Goal: Task Accomplishment & Management: Manage account settings

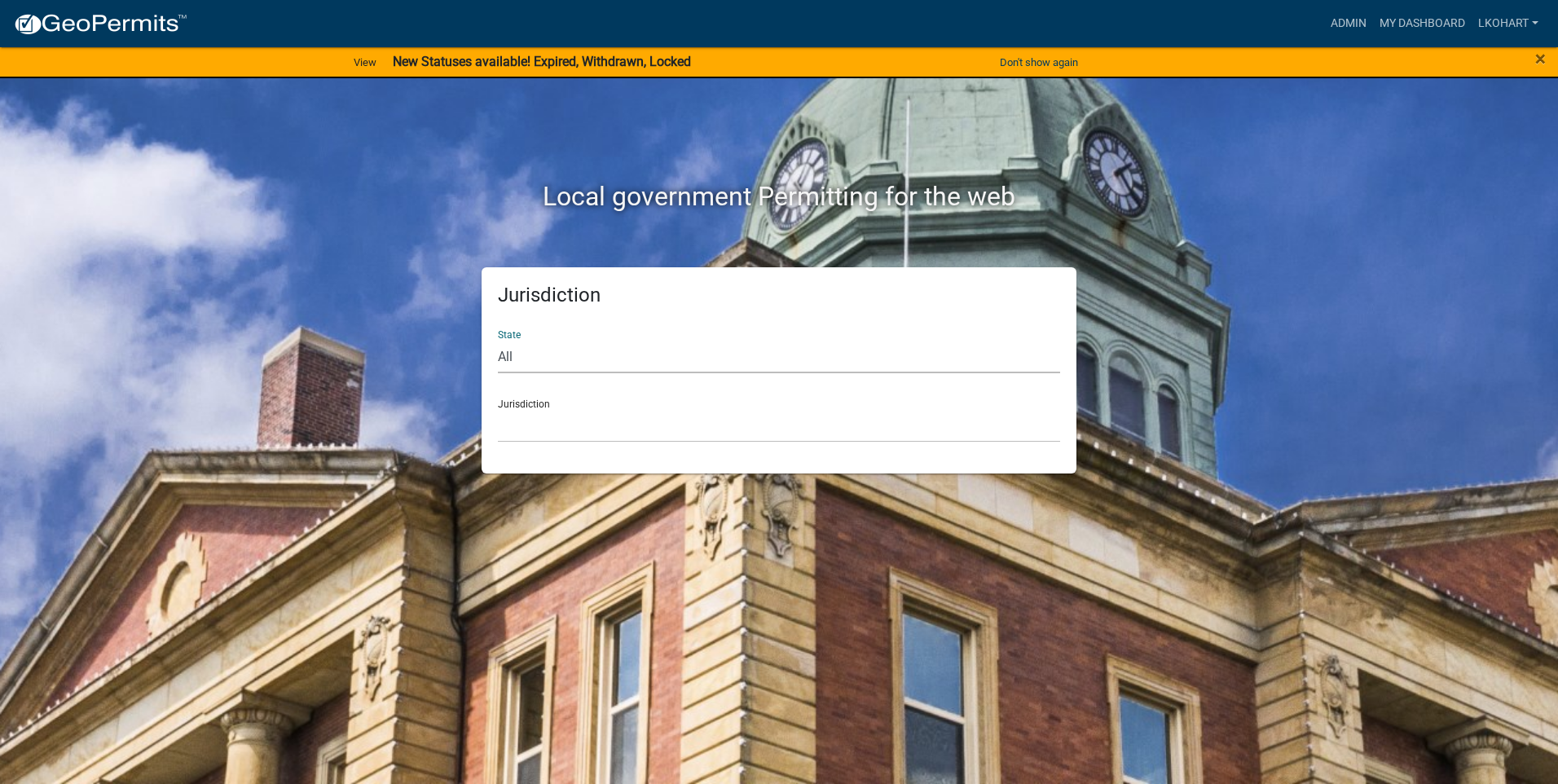
click at [533, 355] on select "All [US_STATE] [US_STATE] [US_STATE] [US_STATE] [US_STATE] [US_STATE] [US_STATE…" at bounding box center [779, 357] width 562 height 34
select select "[US_STATE]"
click at [498, 340] on select "All [US_STATE] [US_STATE] [US_STATE] [US_STATE] [US_STATE] [US_STATE] [US_STATE…" at bounding box center [779, 357] width 562 height 34
click at [579, 415] on select "[GEOGRAPHIC_DATA], [US_STATE] [GEOGRAPHIC_DATA], [US_STATE] [GEOGRAPHIC_DATA], …" at bounding box center [779, 426] width 562 height 34
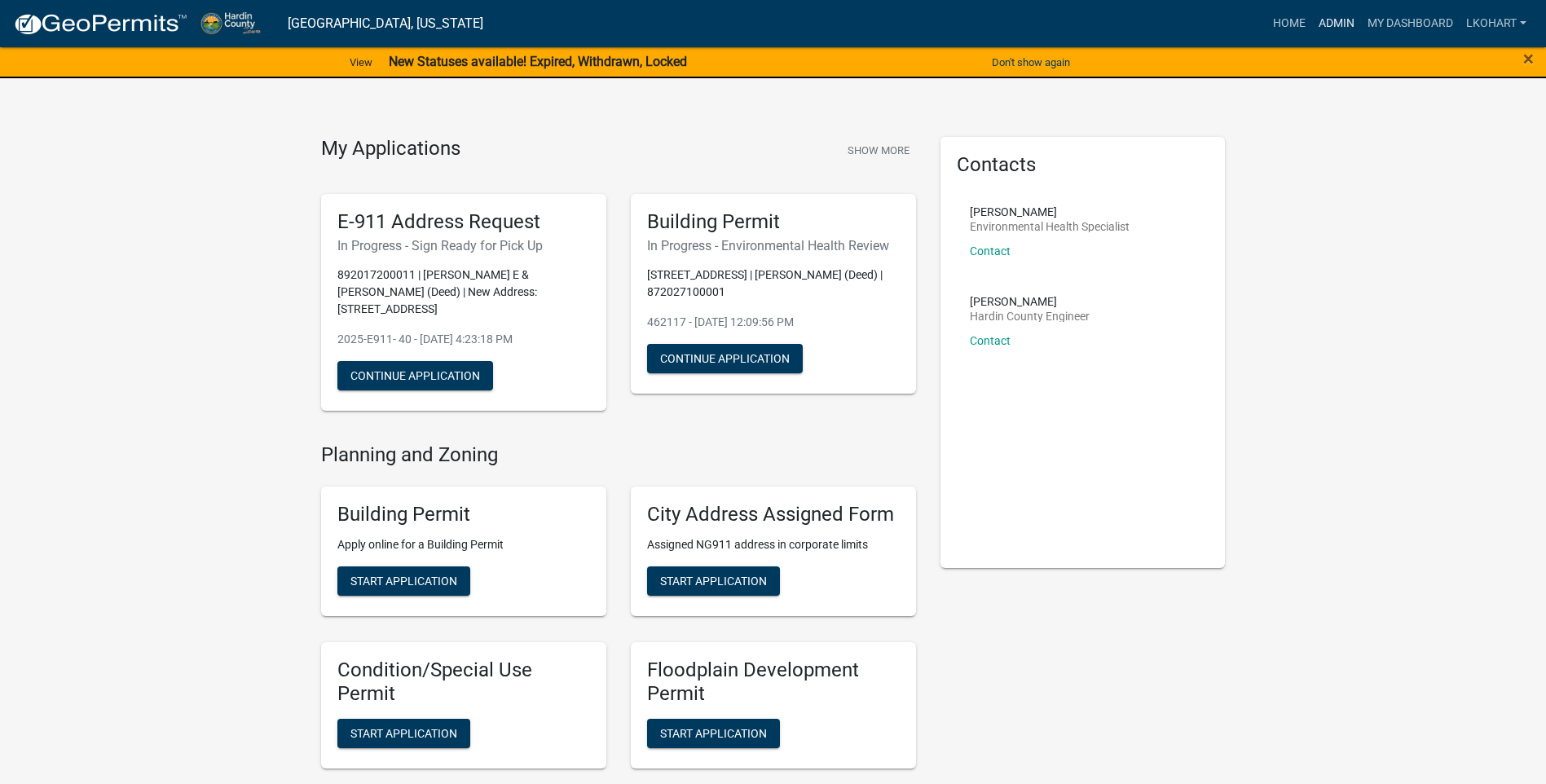
click at [1341, 23] on link "Admin" at bounding box center [1336, 24] width 49 height 31
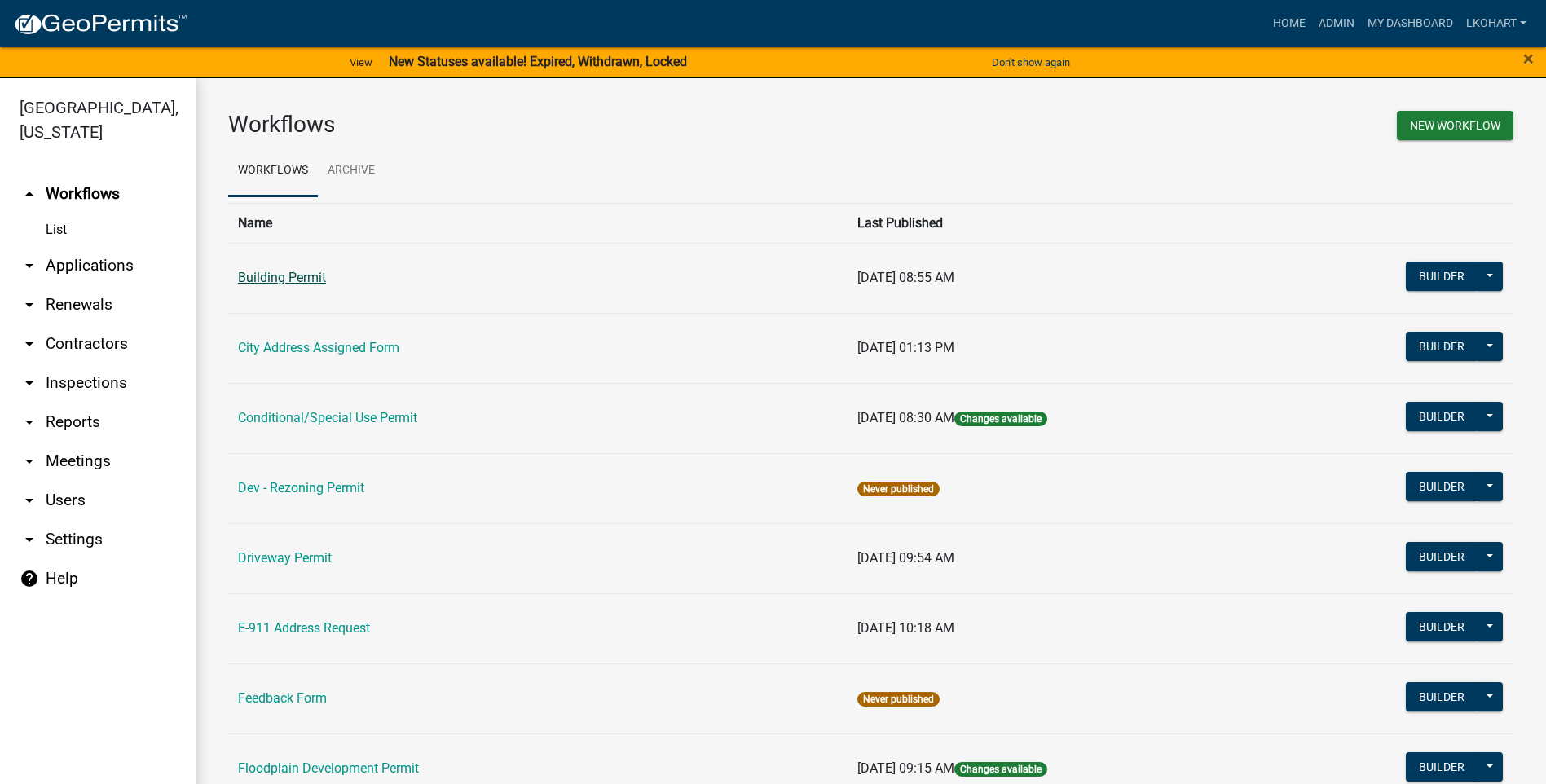
click at [283, 270] on link "Building Permit" at bounding box center [282, 278] width 88 height 15
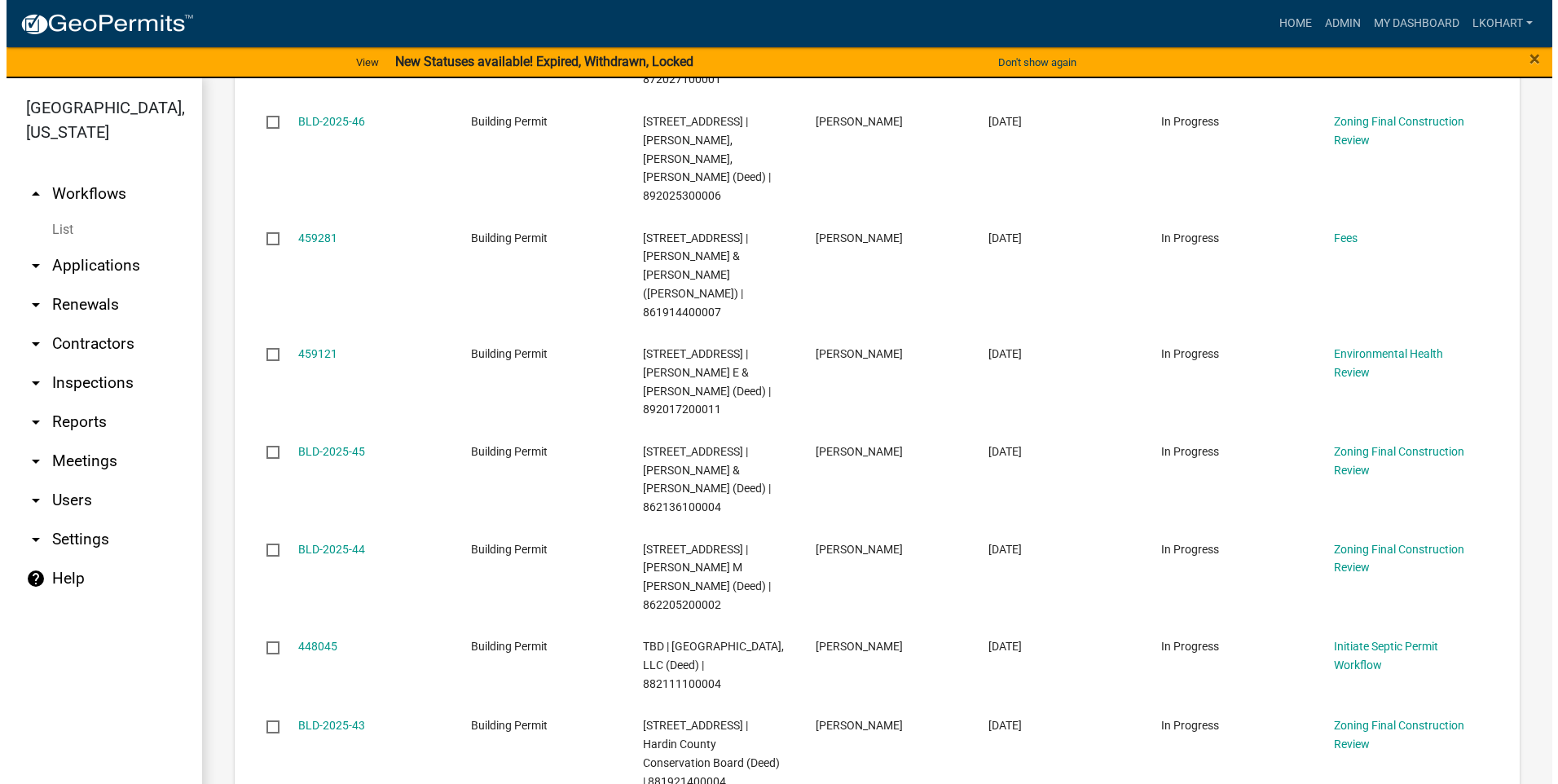
scroll to position [489, 0]
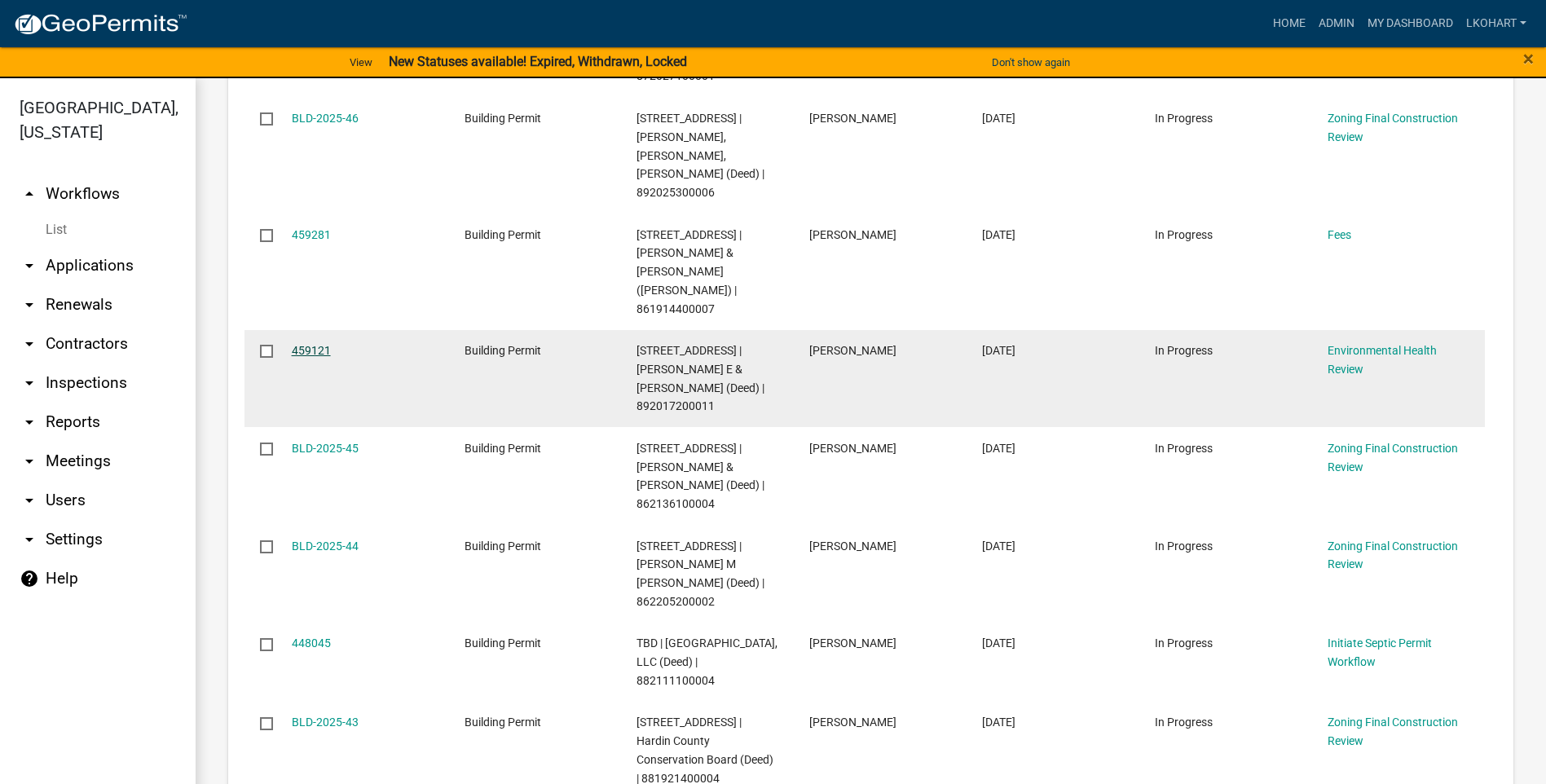
click at [311, 344] on link "459121" at bounding box center [311, 350] width 39 height 13
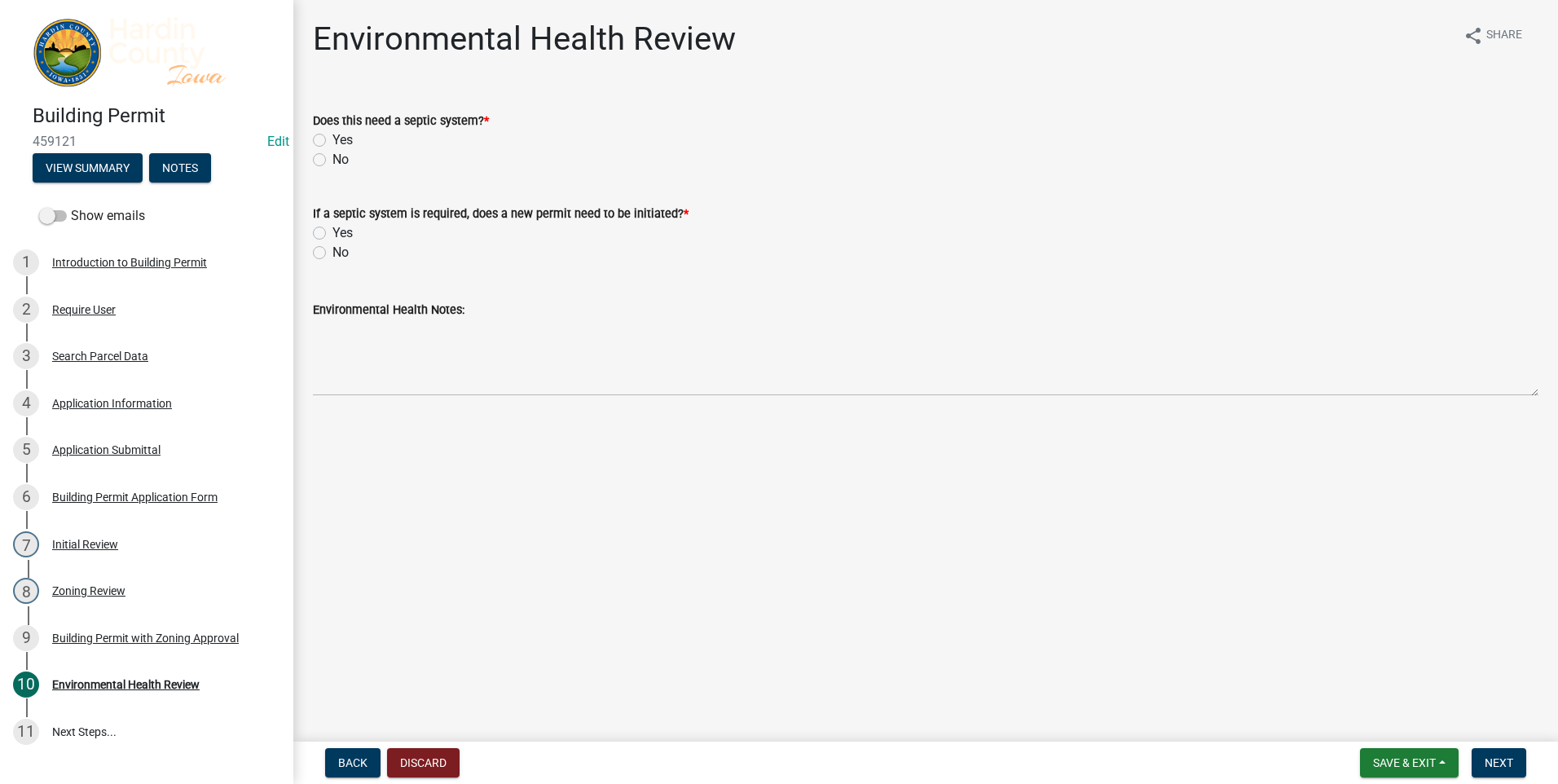
click at [332, 161] on label "No" at bounding box center [340, 159] width 16 height 19
click at [332, 161] on input "No" at bounding box center [337, 155] width 11 height 11
radio input "true"
click at [384, 151] on div "No" at bounding box center [925, 159] width 1226 height 19
click at [432, 762] on button "Discard" at bounding box center [423, 762] width 72 height 29
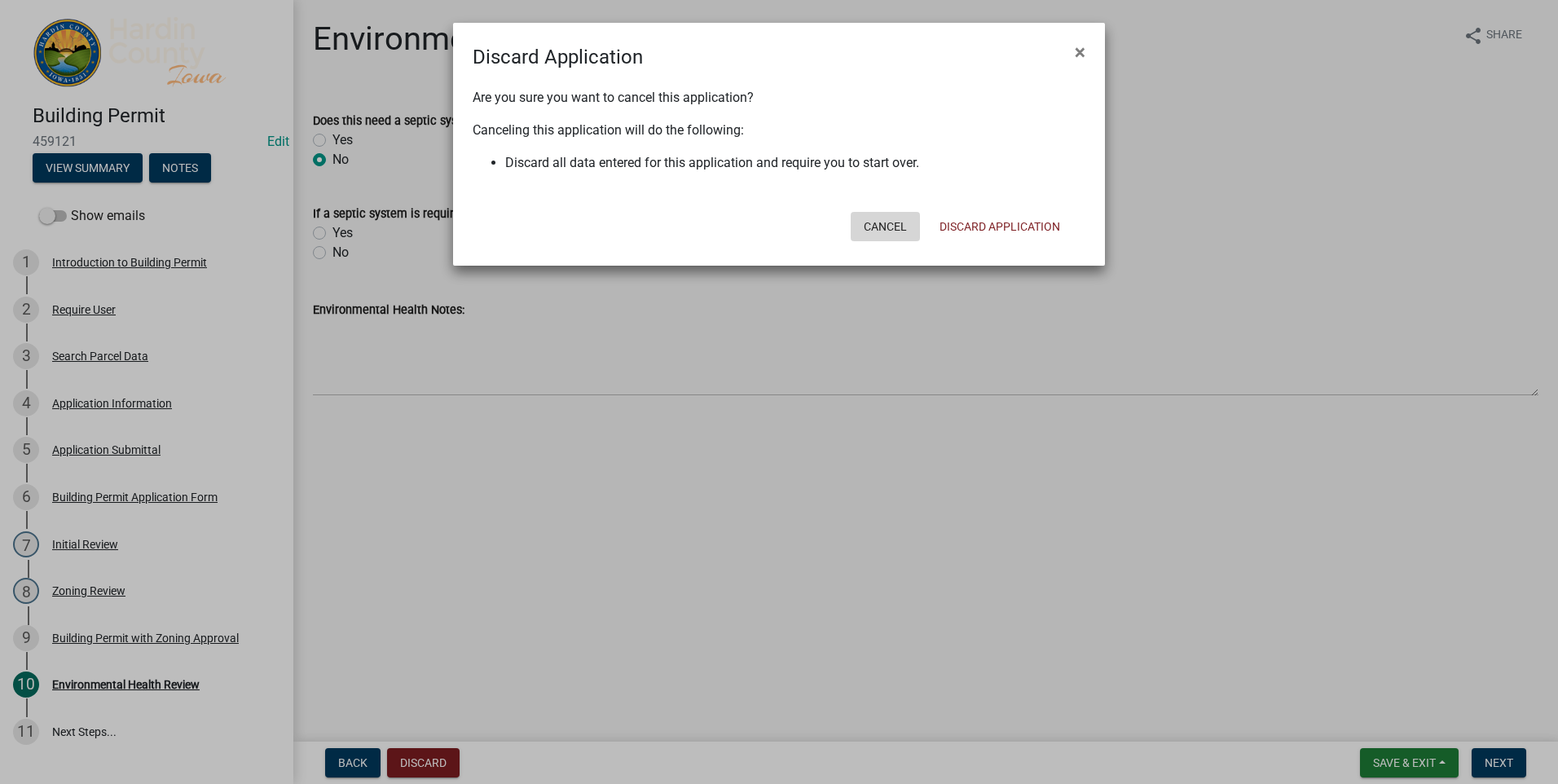
click at [893, 228] on button "Cancel" at bounding box center [885, 226] width 69 height 29
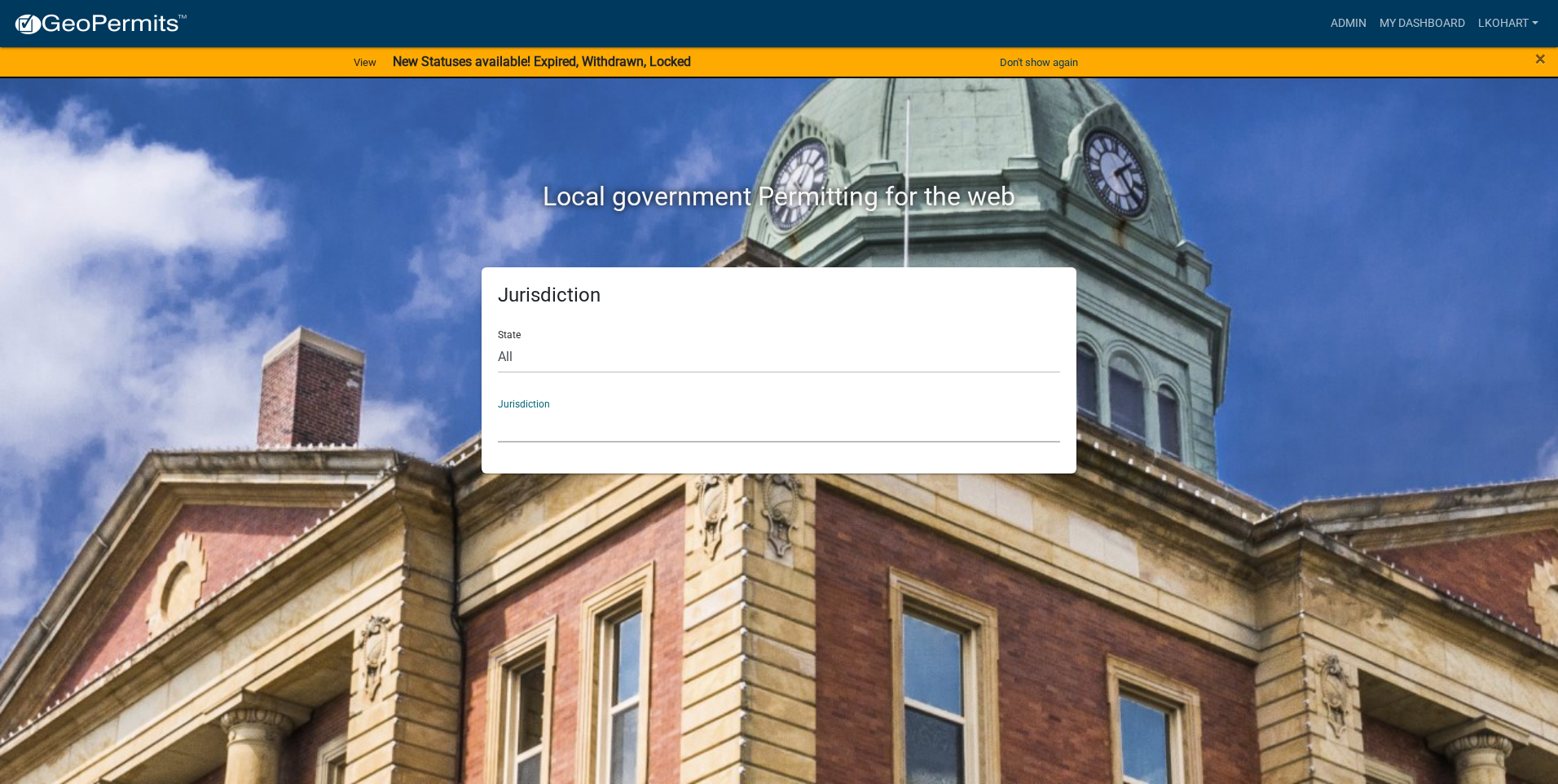
click at [576, 424] on select "[GEOGRAPHIC_DATA], [US_STATE] [GEOGRAPHIC_DATA], [US_STATE][PERSON_NAME][GEOGRA…" at bounding box center [779, 426] width 562 height 34
click at [550, 433] on select "[GEOGRAPHIC_DATA], [US_STATE] [GEOGRAPHIC_DATA], [US_STATE][PERSON_NAME][GEOGRA…" at bounding box center [779, 426] width 562 height 34
click at [514, 349] on select "All [US_STATE] [US_STATE] [US_STATE] [US_STATE] [US_STATE] [US_STATE] [US_STATE…" at bounding box center [779, 357] width 562 height 34
select select "[US_STATE]"
click at [498, 340] on select "All [US_STATE] [US_STATE] [US_STATE] [US_STATE] [US_STATE] [US_STATE] [US_STATE…" at bounding box center [779, 357] width 562 height 34
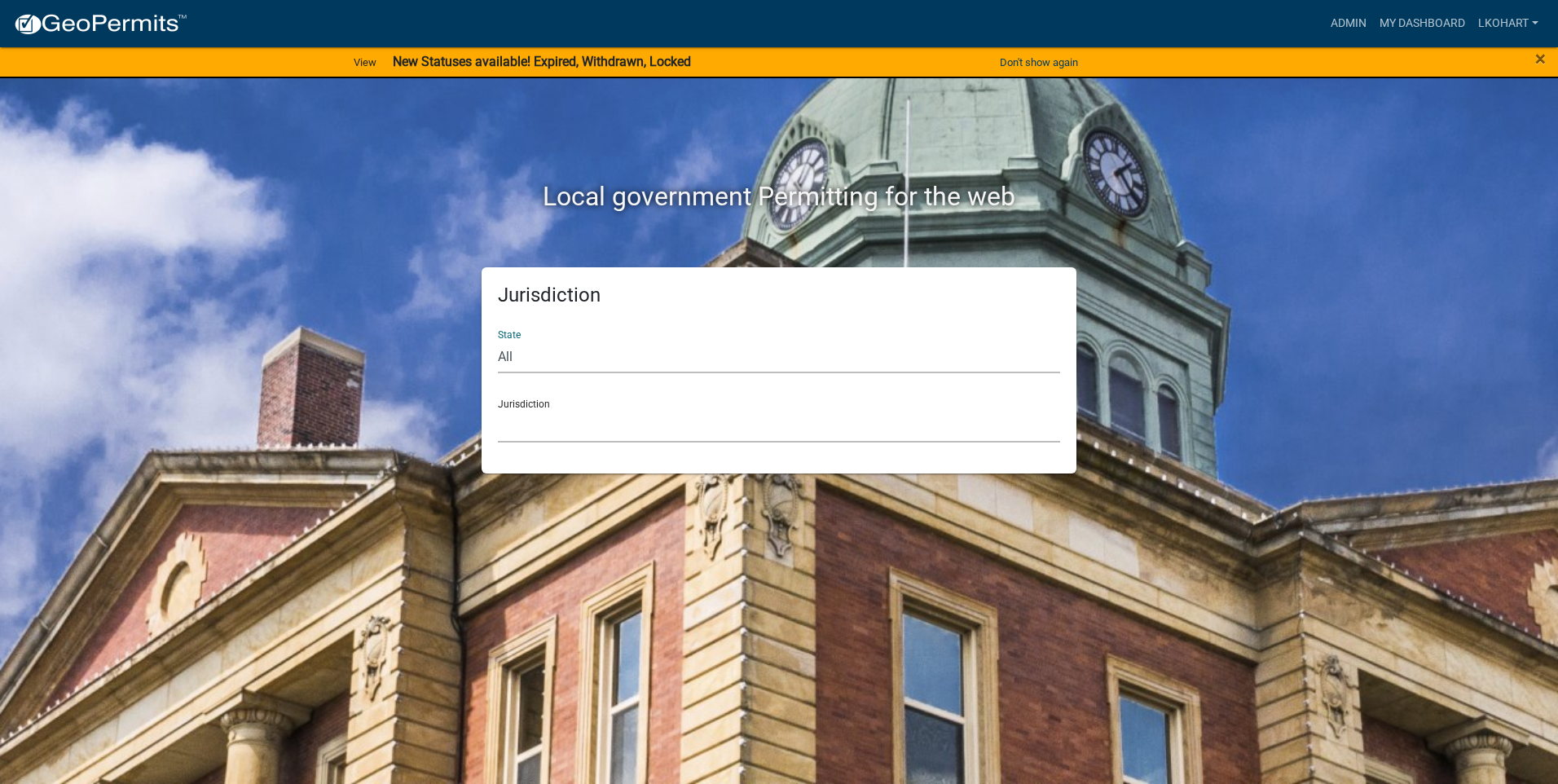
click at [529, 426] on select "[GEOGRAPHIC_DATA], [US_STATE] [GEOGRAPHIC_DATA], [US_STATE] [GEOGRAPHIC_DATA], …" at bounding box center [779, 426] width 562 height 34
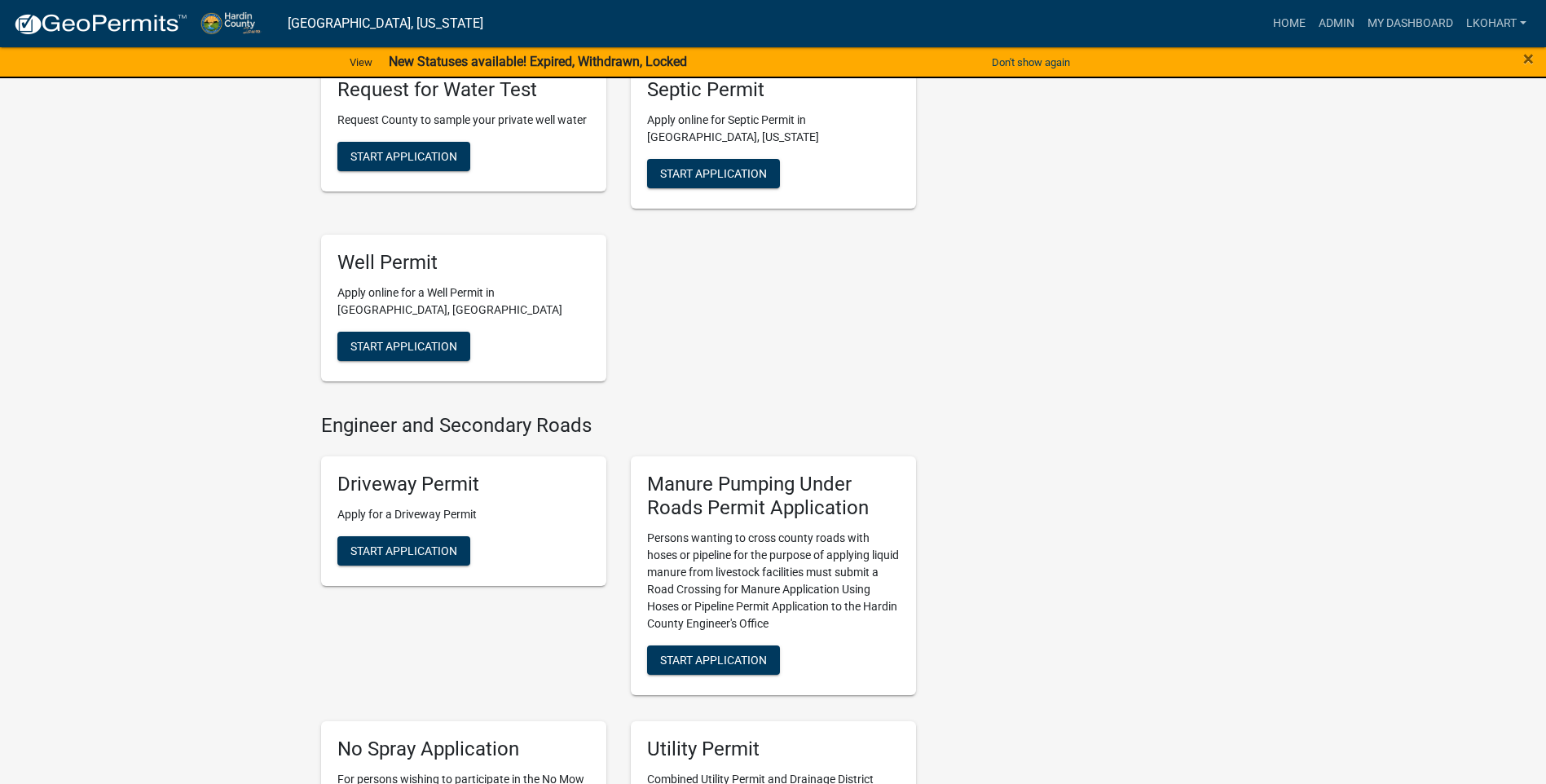
scroll to position [815, 0]
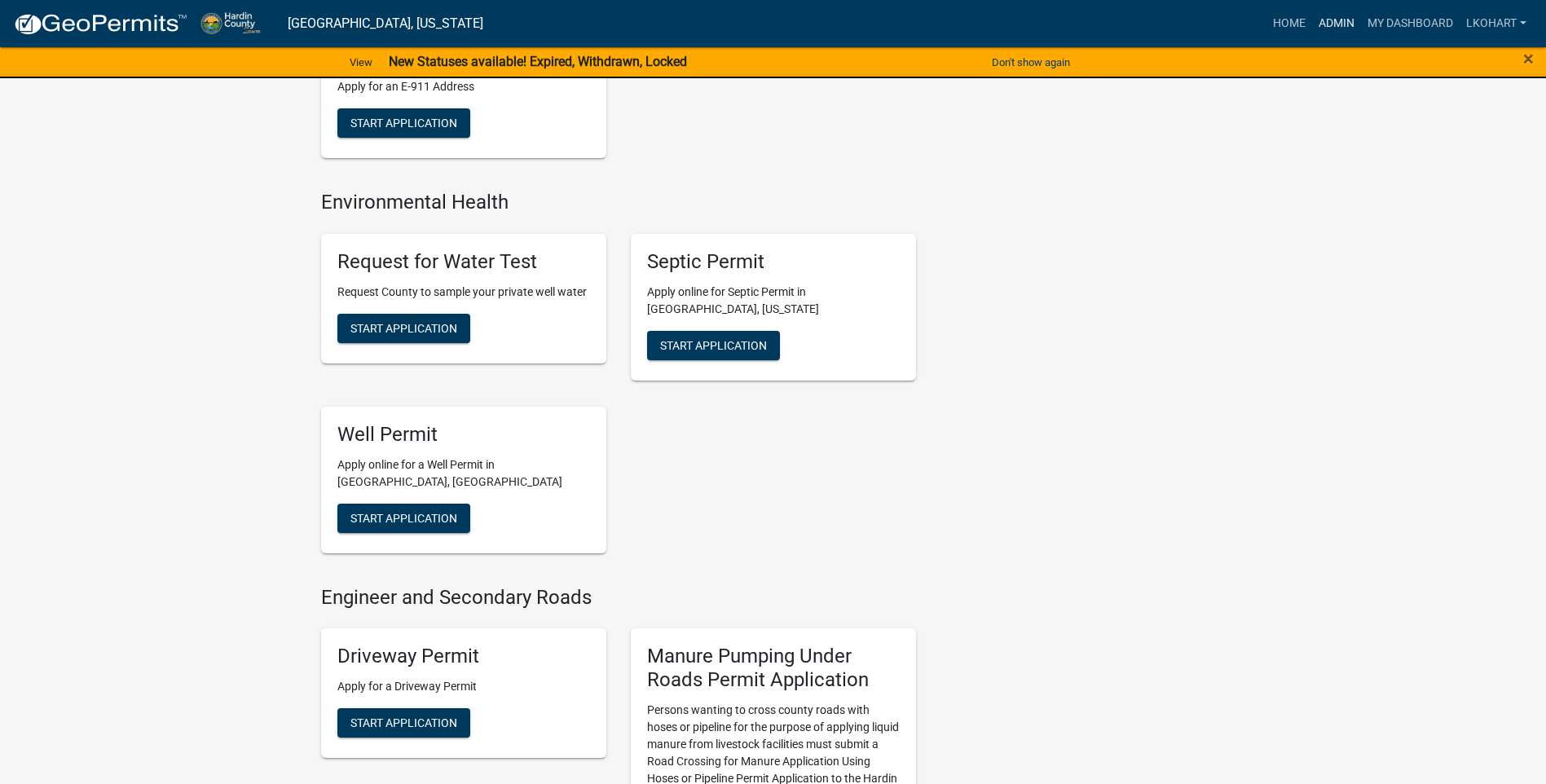
click at [1341, 22] on link "Admin" at bounding box center [1336, 24] width 49 height 31
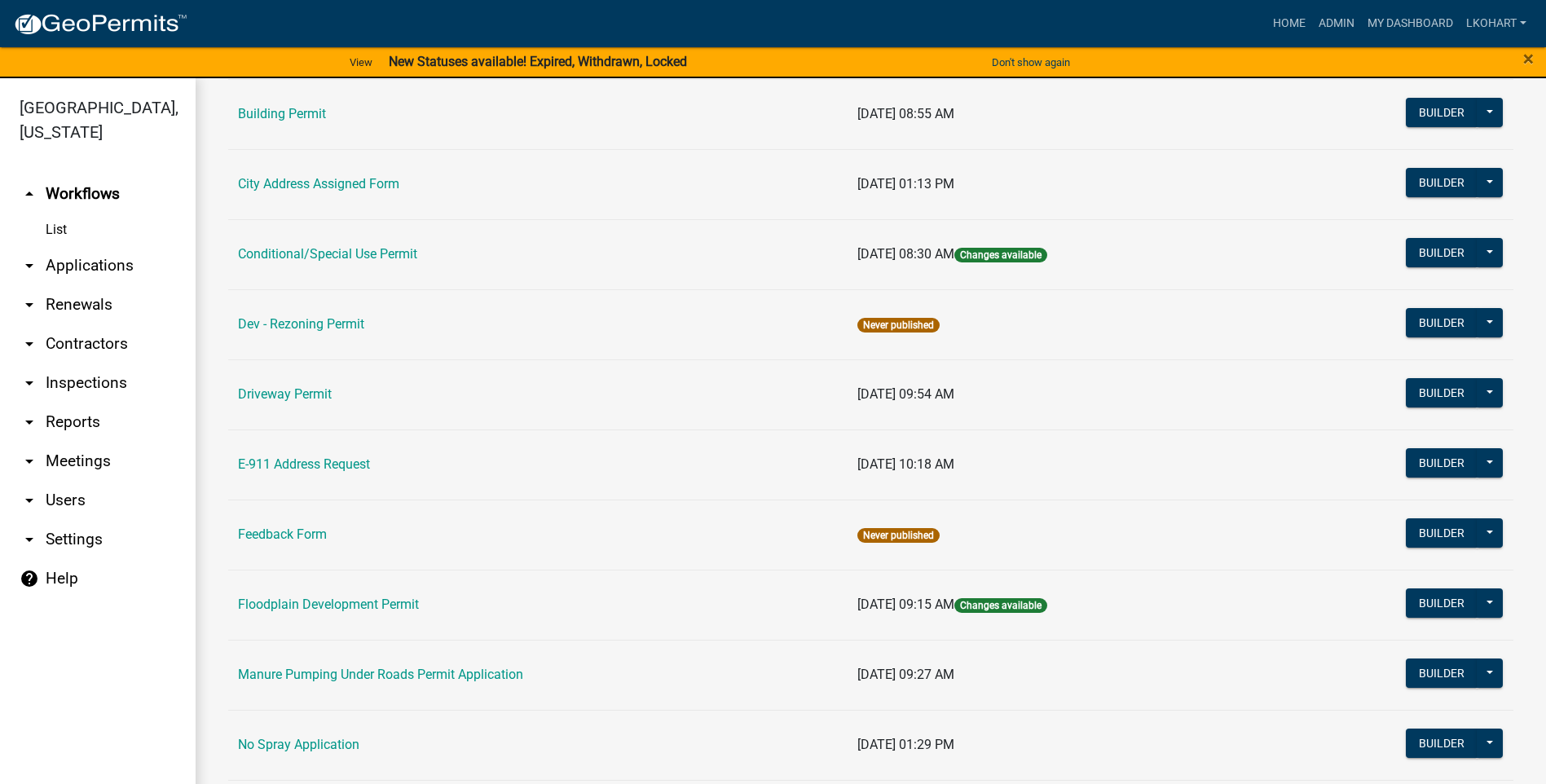
scroll to position [570, 0]
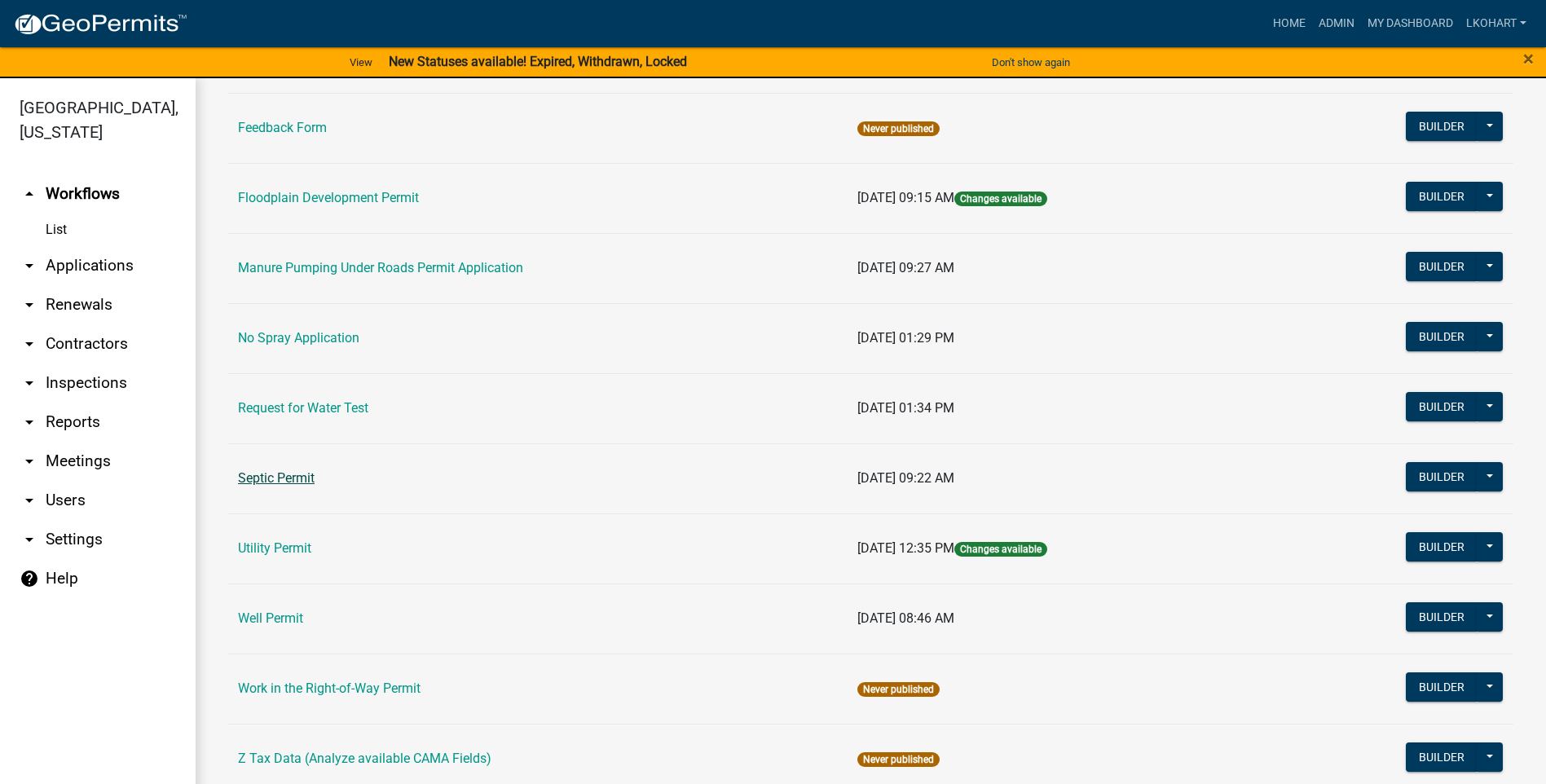
click at [248, 479] on link "Septic Permit" at bounding box center [276, 478] width 77 height 15
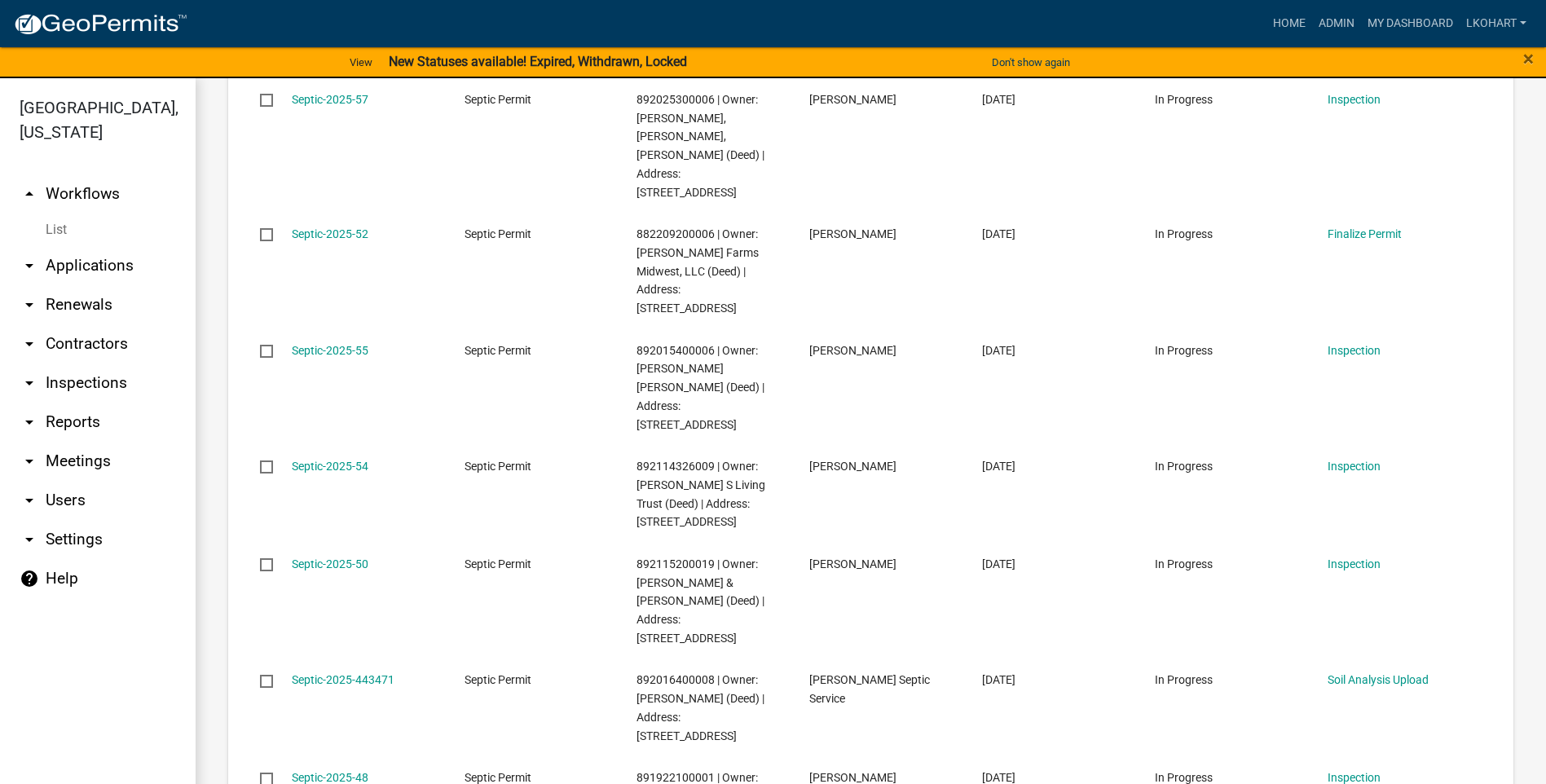
scroll to position [326, 0]
